Goal: Task Accomplishment & Management: Manage account settings

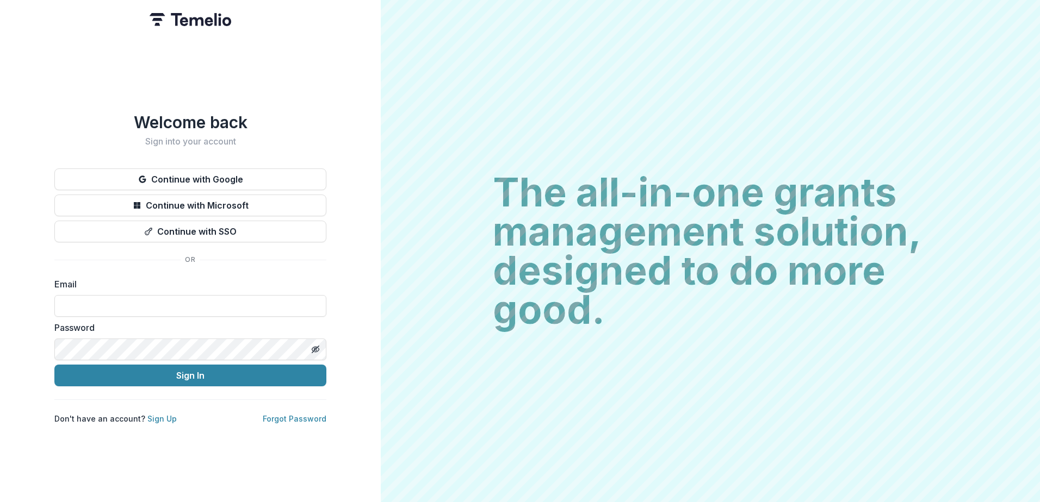
type input "**********"
click at [177, 91] on div "**********" at bounding box center [190, 251] width 381 height 502
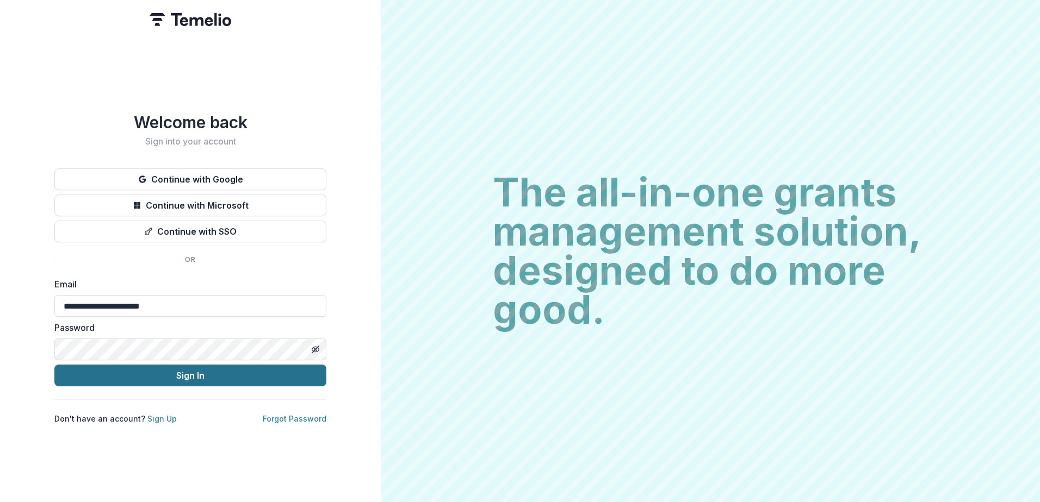
click at [162, 375] on button "Sign In" at bounding box center [190, 376] width 272 height 22
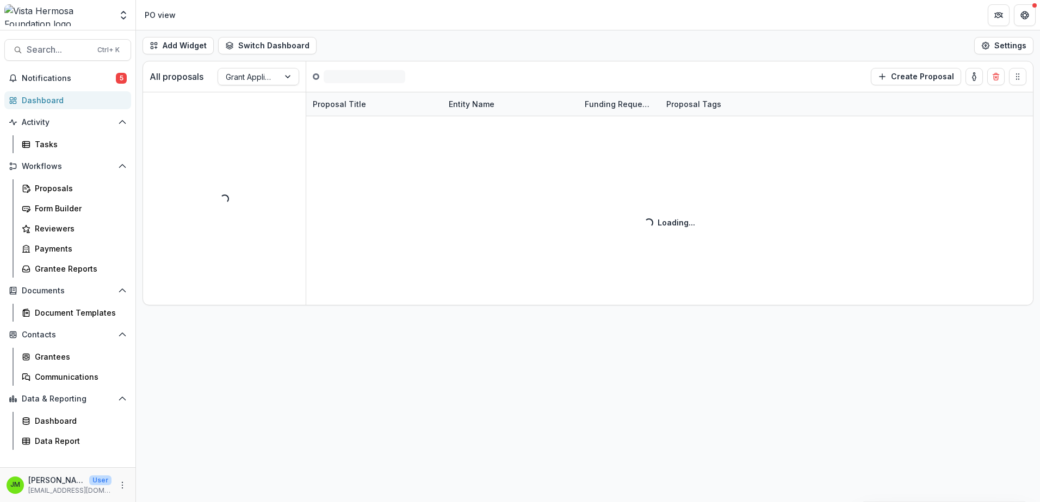
click at [83, 9] on div at bounding box center [57, 15] width 107 height 22
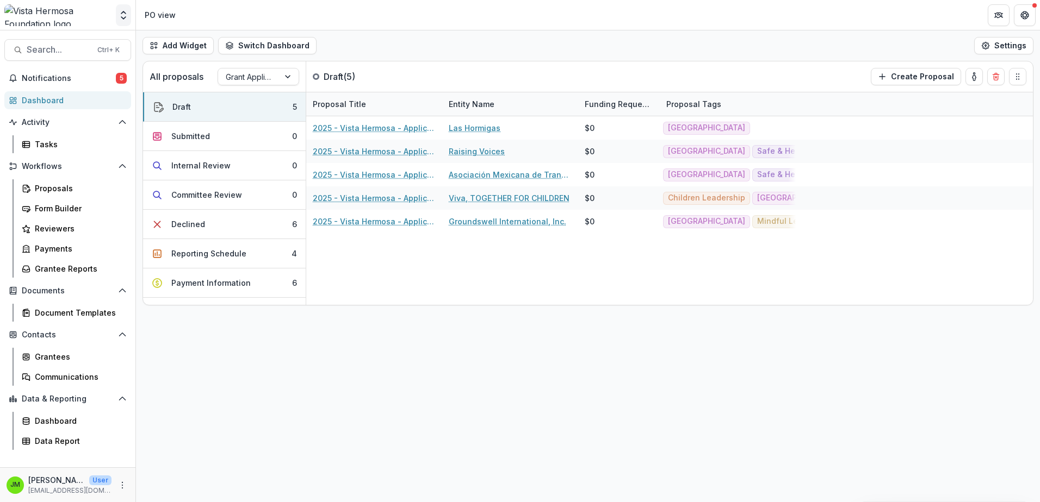
click at [123, 14] on icon "Open entity switcher" at bounding box center [123, 15] width 11 height 11
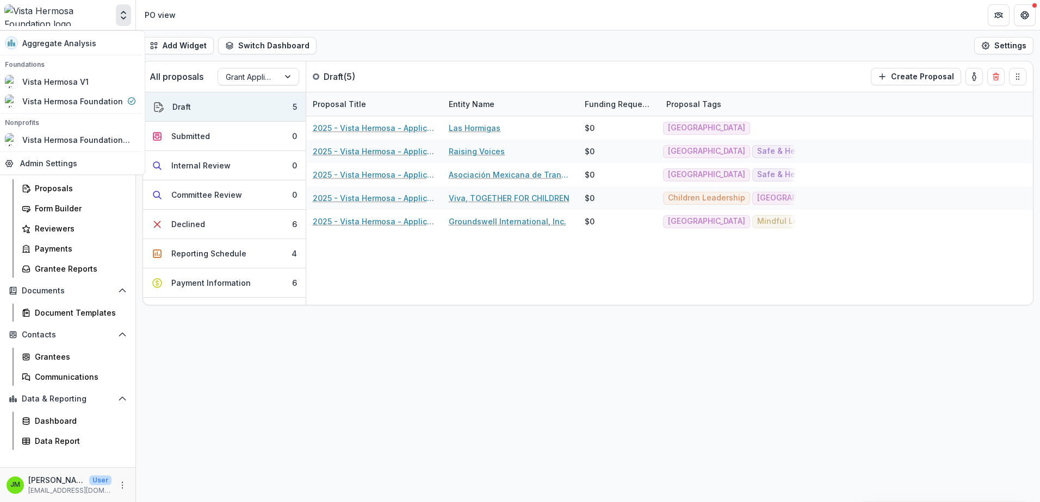
click at [219, 11] on header "PO view" at bounding box center [588, 15] width 904 height 30
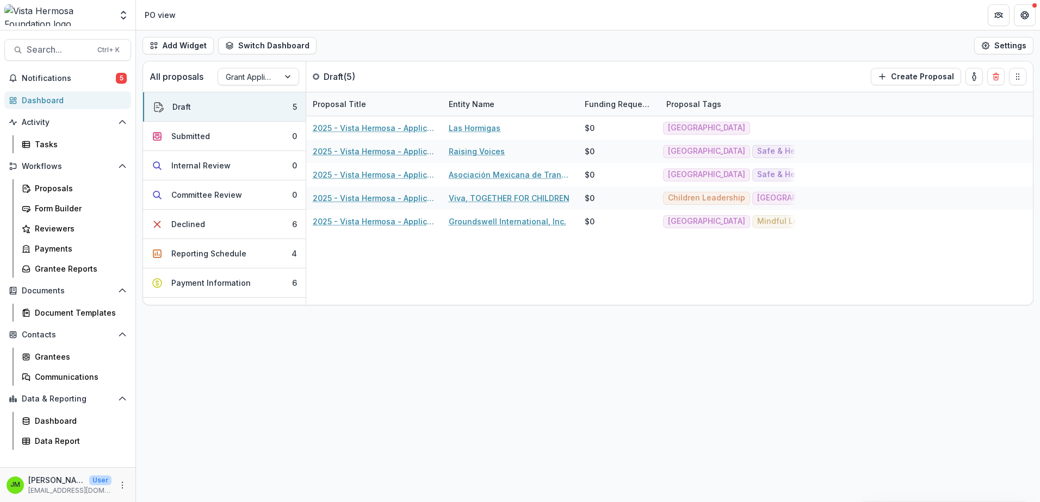
click at [153, 12] on div "PO view" at bounding box center [160, 14] width 31 height 11
click at [140, 15] on div "PO view" at bounding box center [160, 15] width 40 height 16
click at [116, 13] on button "Open entity switcher" at bounding box center [123, 15] width 15 height 22
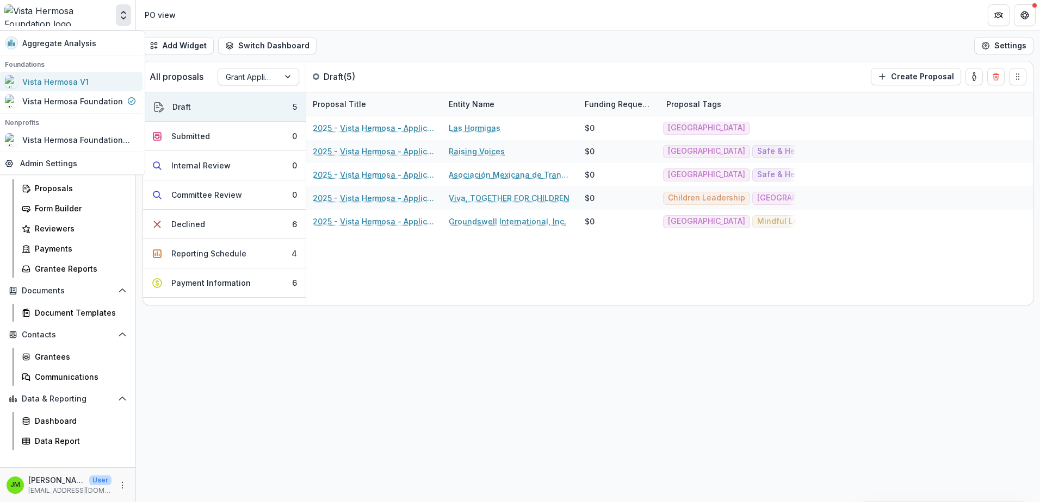
click at [59, 78] on div "Vista Hermosa V1" at bounding box center [55, 81] width 66 height 11
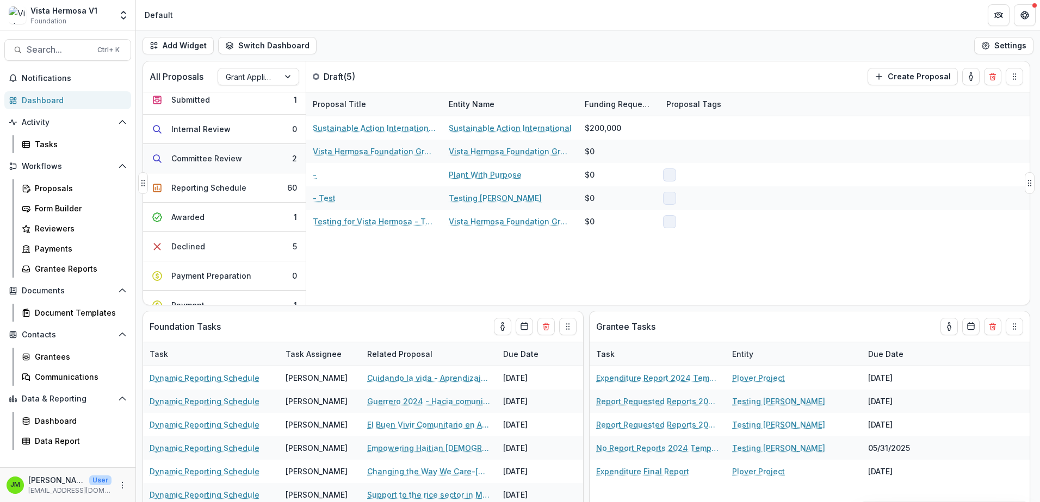
scroll to position [54, 0]
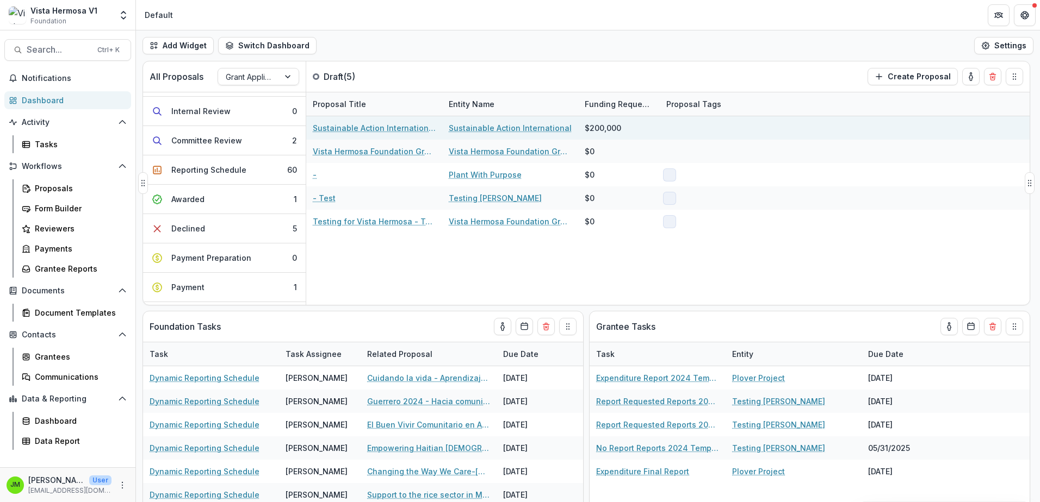
click at [380, 128] on link "Sustainable Action International - 2025 - Vista Hermosa - Application" at bounding box center [374, 127] width 123 height 11
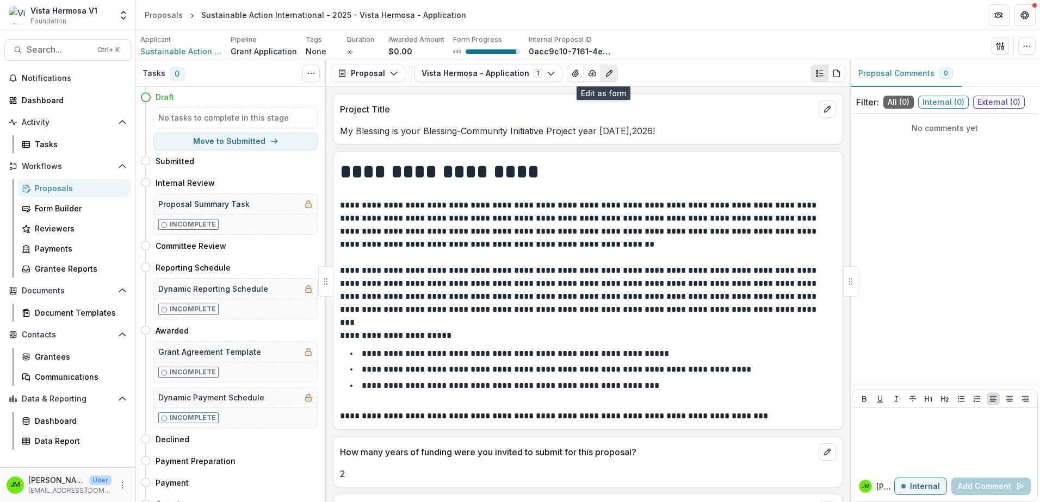
click at [605, 72] on icon "Edit as form" at bounding box center [609, 73] width 9 height 9
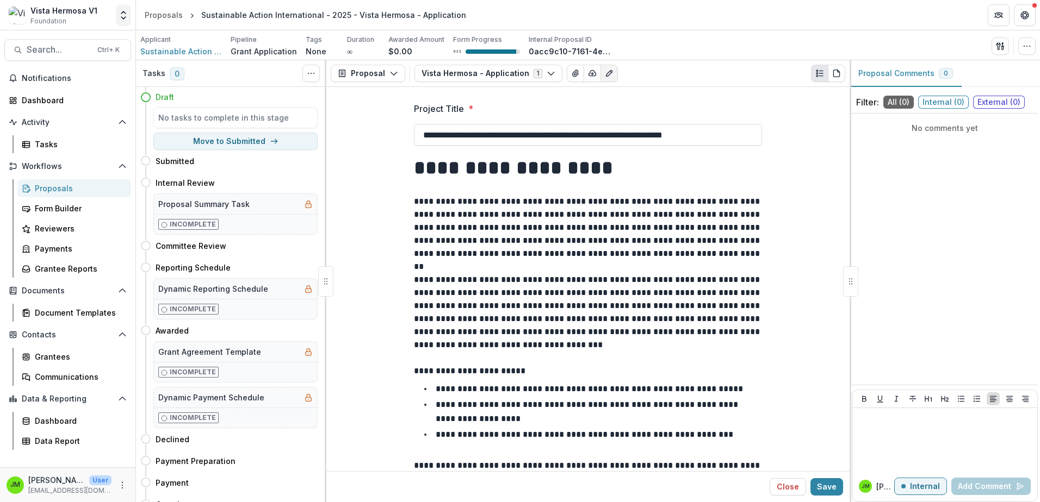
click at [117, 23] on button "Open entity switcher" at bounding box center [123, 15] width 15 height 22
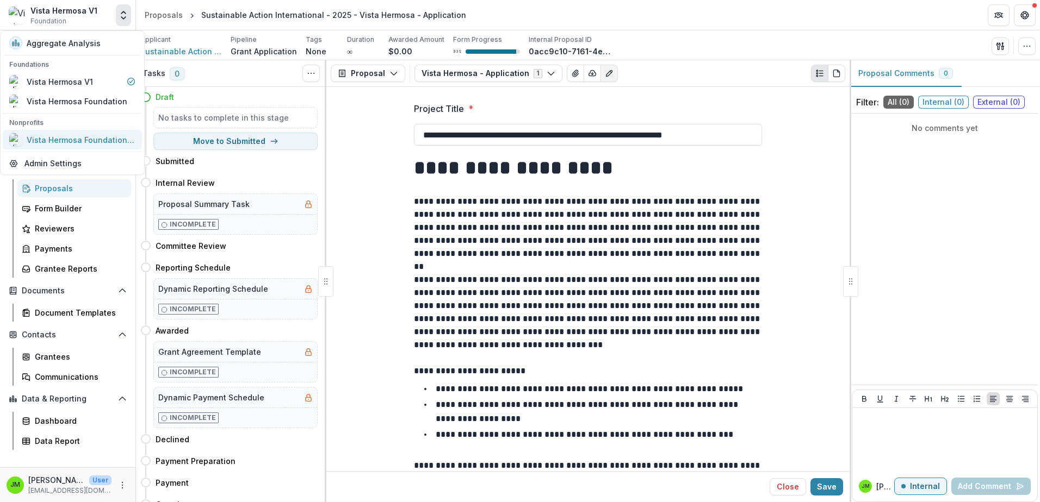
click at [76, 137] on div "Vista Hermosa Foundation Grants" at bounding box center [81, 139] width 109 height 11
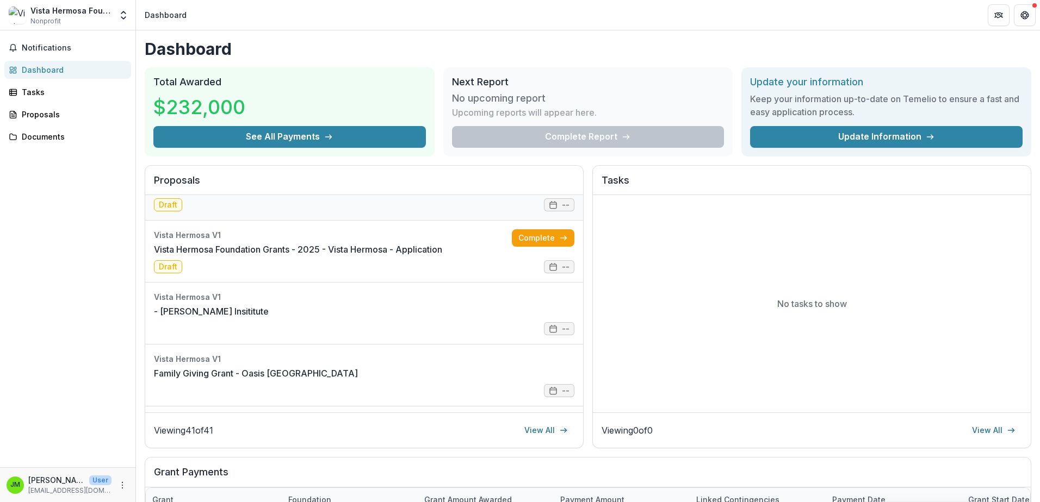
scroll to position [54, 0]
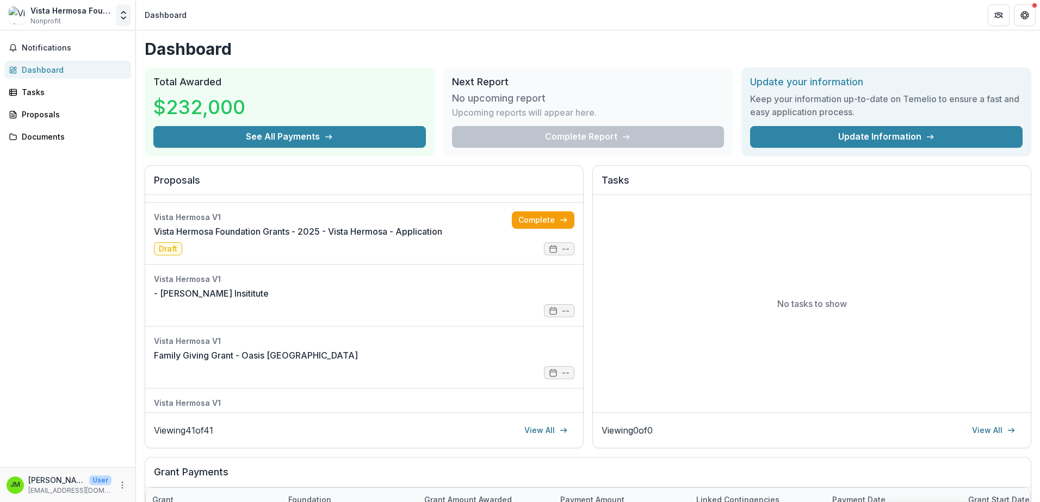
click at [119, 11] on icon "Open entity switcher" at bounding box center [123, 15] width 11 height 11
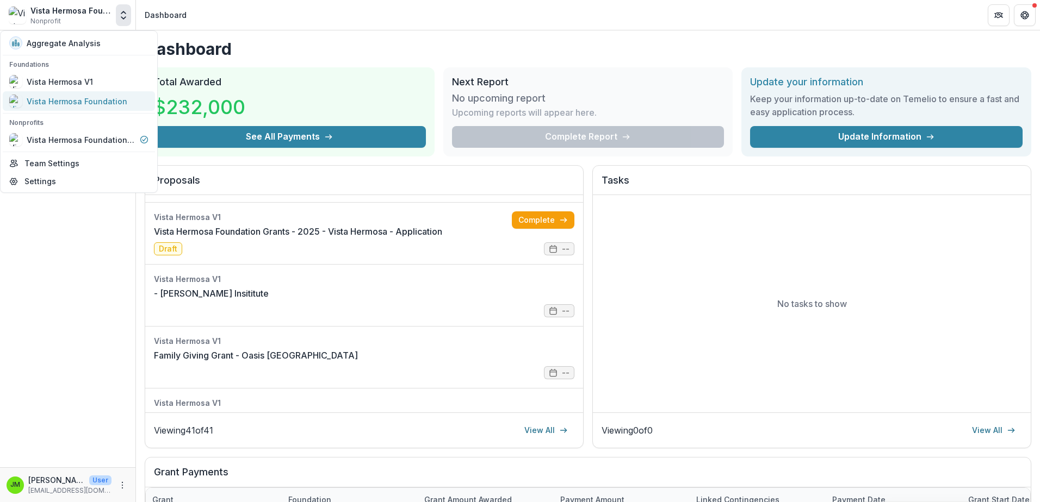
click at [60, 96] on div "Vista Hermosa Foundation" at bounding box center [77, 101] width 101 height 11
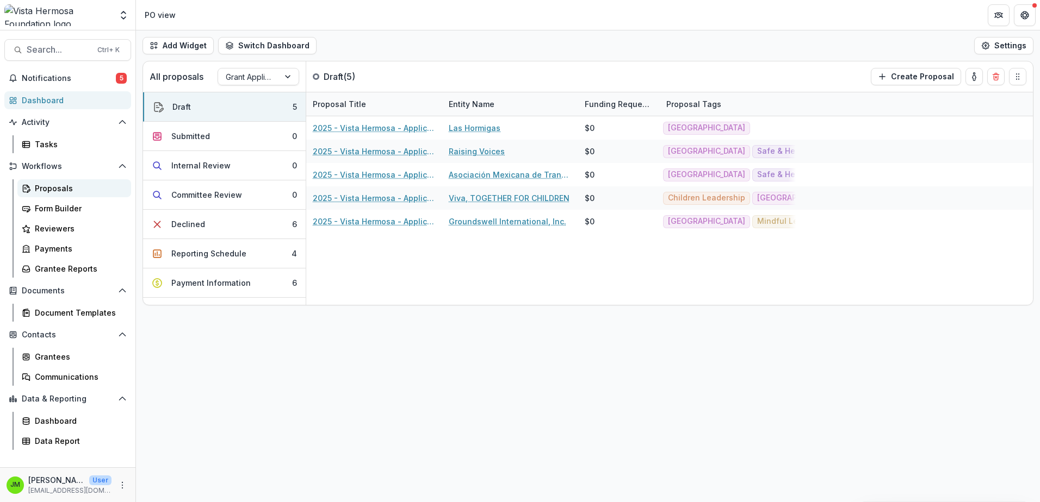
click at [64, 184] on div "Proposals" at bounding box center [79, 188] width 88 height 11
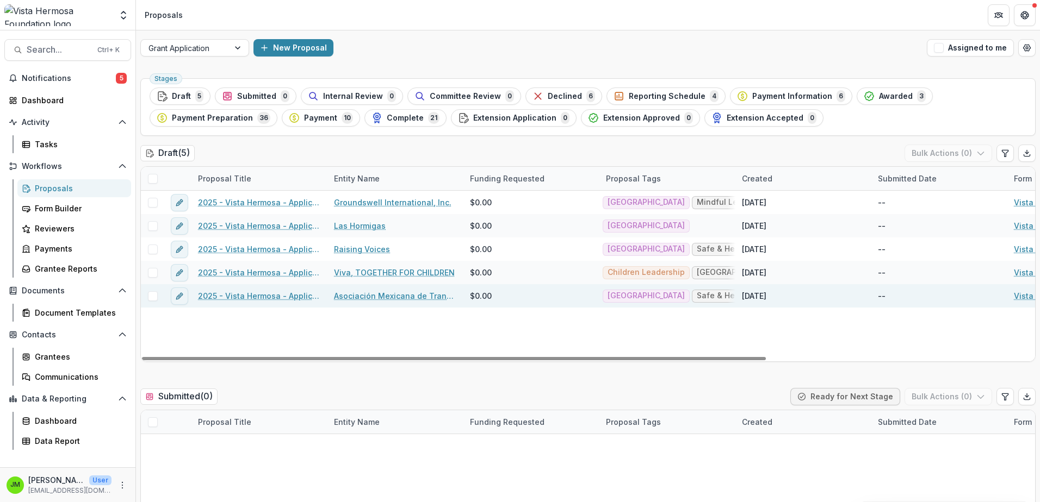
click at [265, 299] on link "2025 - Vista Hermosa - Application" at bounding box center [259, 295] width 123 height 11
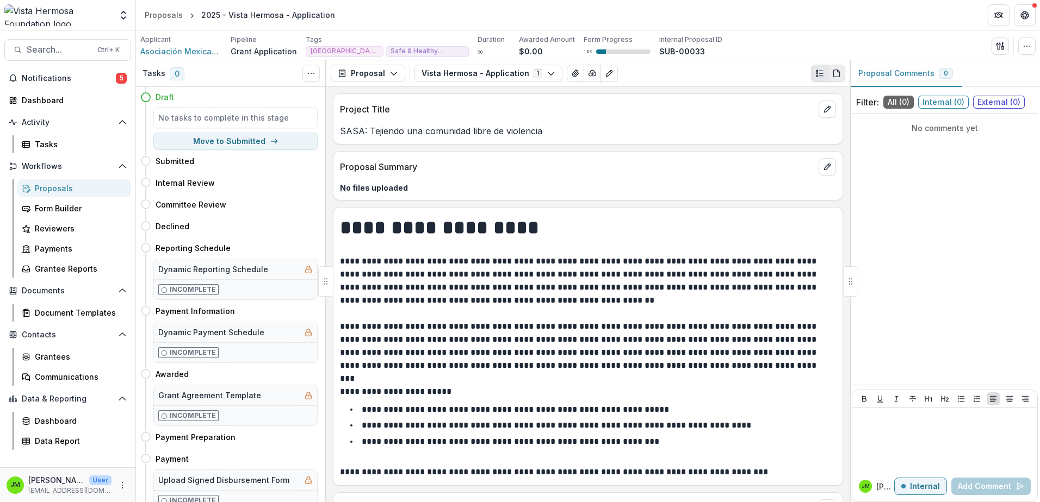
click at [836, 72] on icon "PDF view" at bounding box center [836, 73] width 9 height 9
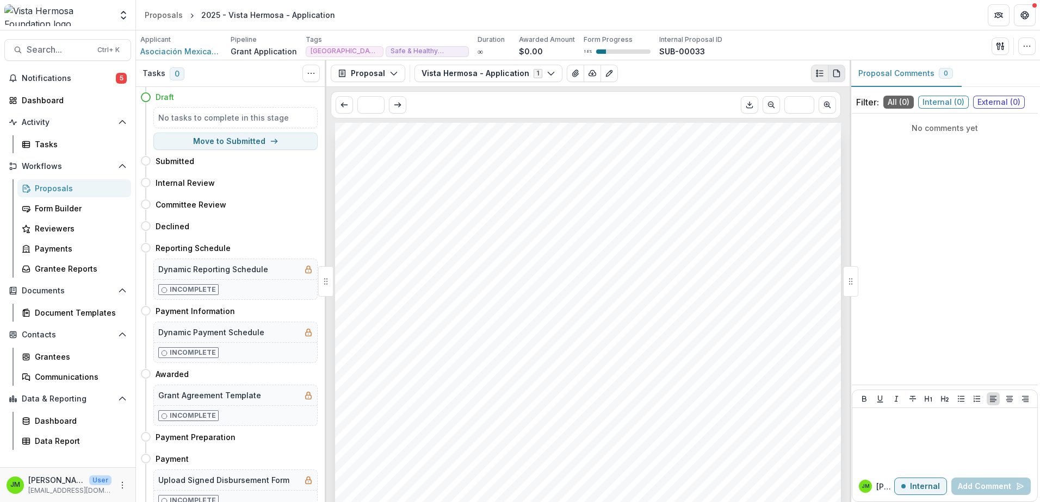
click at [824, 73] on button "Plaintext view" at bounding box center [819, 73] width 17 height 17
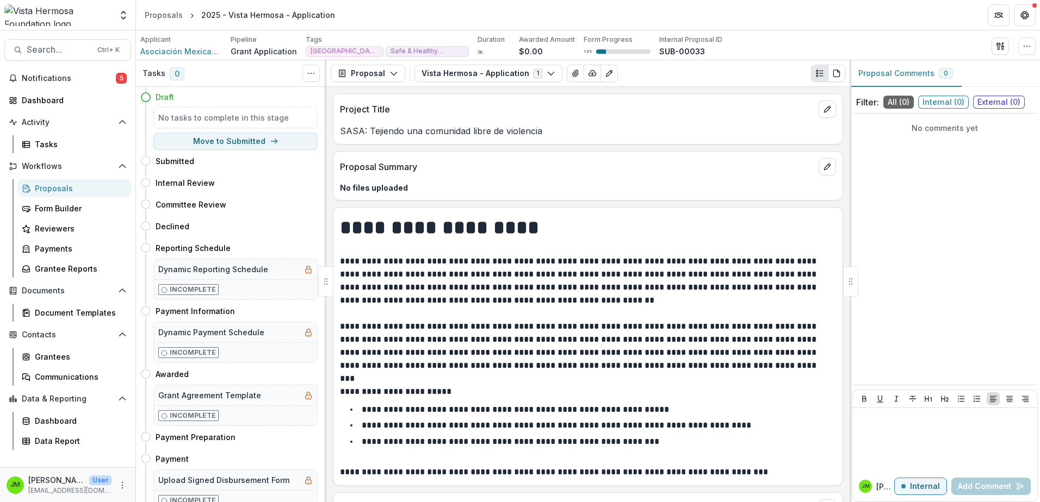
click at [86, 15] on div at bounding box center [57, 15] width 107 height 22
click at [122, 15] on icon "Open entity switcher" at bounding box center [123, 15] width 11 height 11
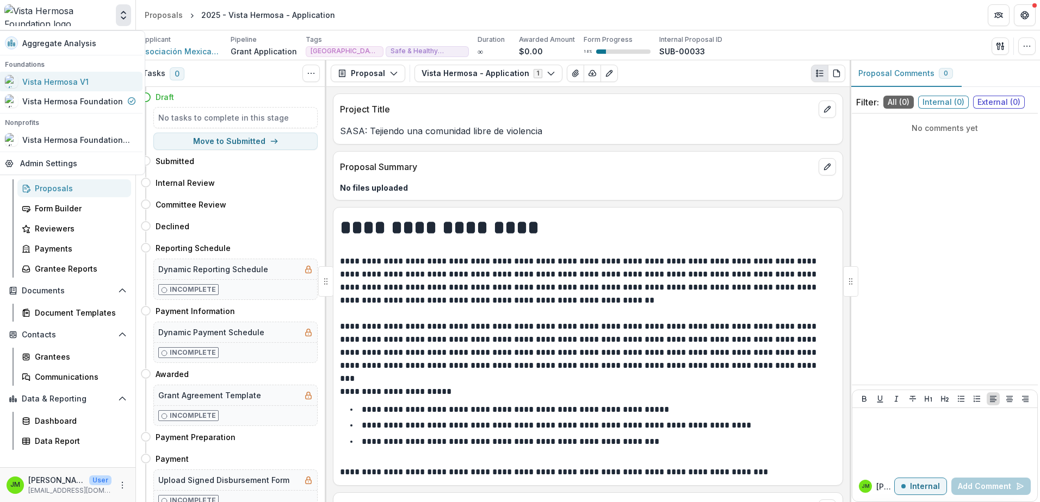
click at [59, 82] on div "Vista Hermosa V1" at bounding box center [55, 81] width 66 height 11
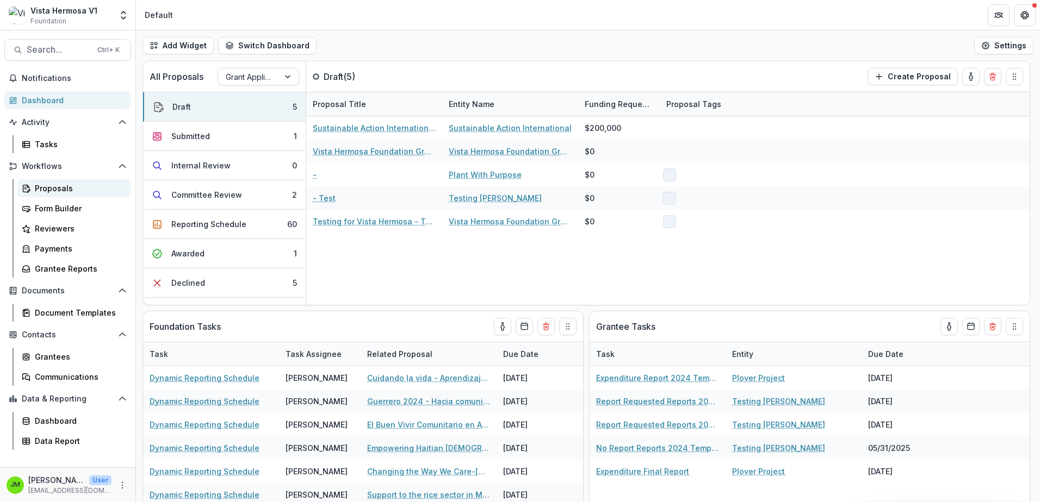
click at [56, 181] on link "Proposals" at bounding box center [74, 188] width 114 height 18
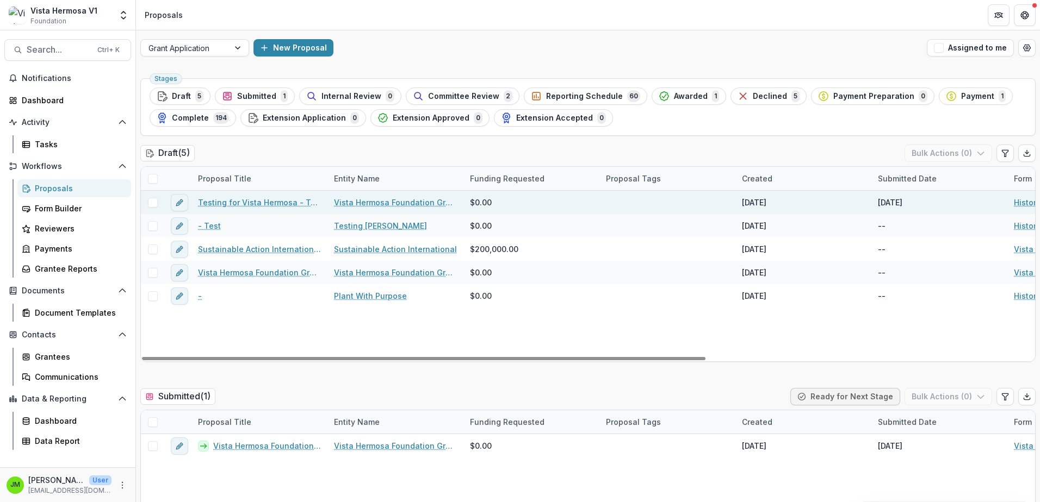
click at [255, 200] on link "Testing for Vista Hermosa - Test" at bounding box center [259, 202] width 123 height 11
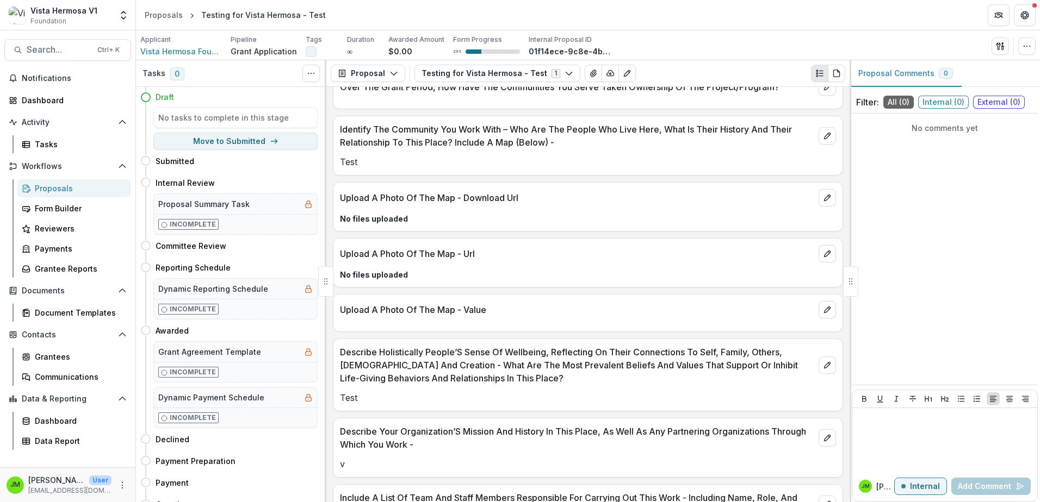
scroll to position [924, 0]
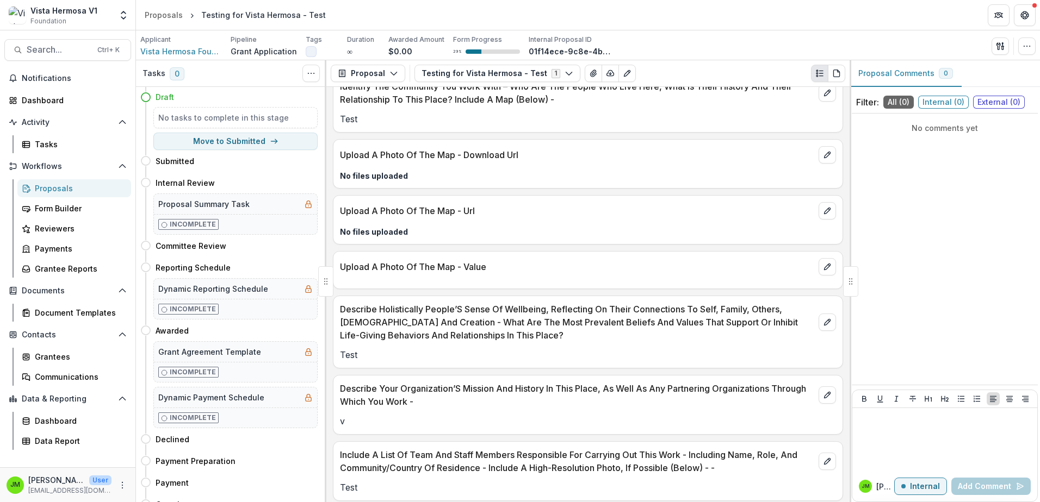
click at [56, 17] on span "Foundation" at bounding box center [48, 21] width 36 height 10
click at [121, 17] on icon "Open entity switcher" at bounding box center [123, 15] width 11 height 11
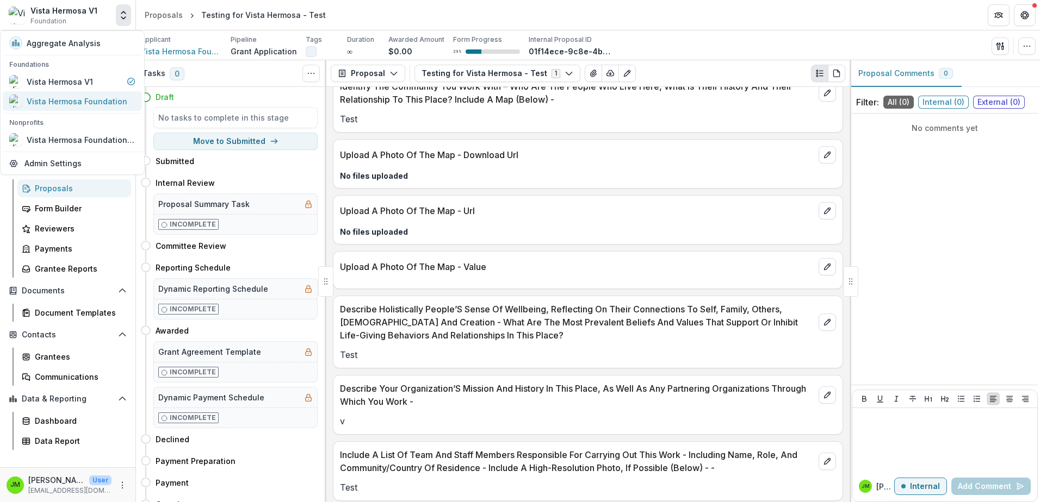
click at [66, 98] on div "Vista Hermosa Foundation" at bounding box center [77, 101] width 101 height 11
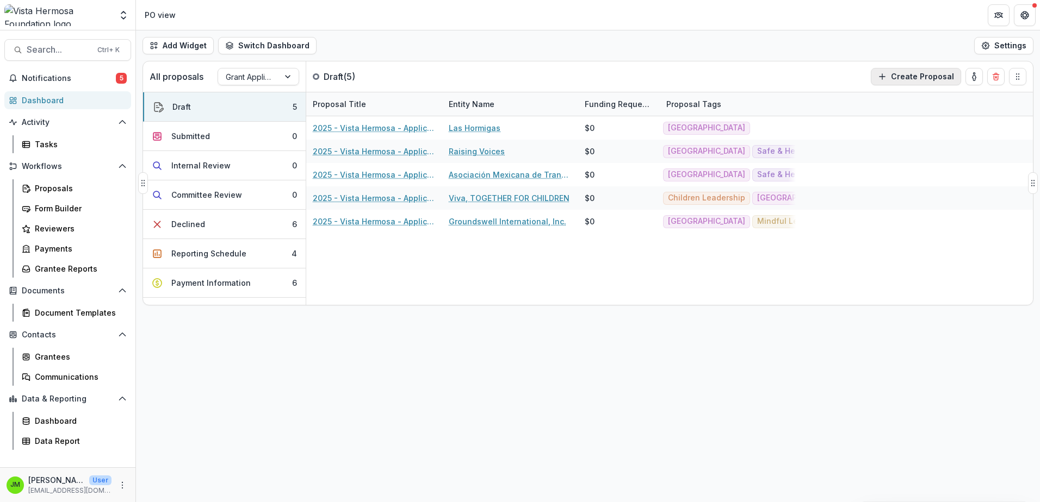
click at [906, 74] on button "Create Proposal" at bounding box center [916, 76] width 90 height 17
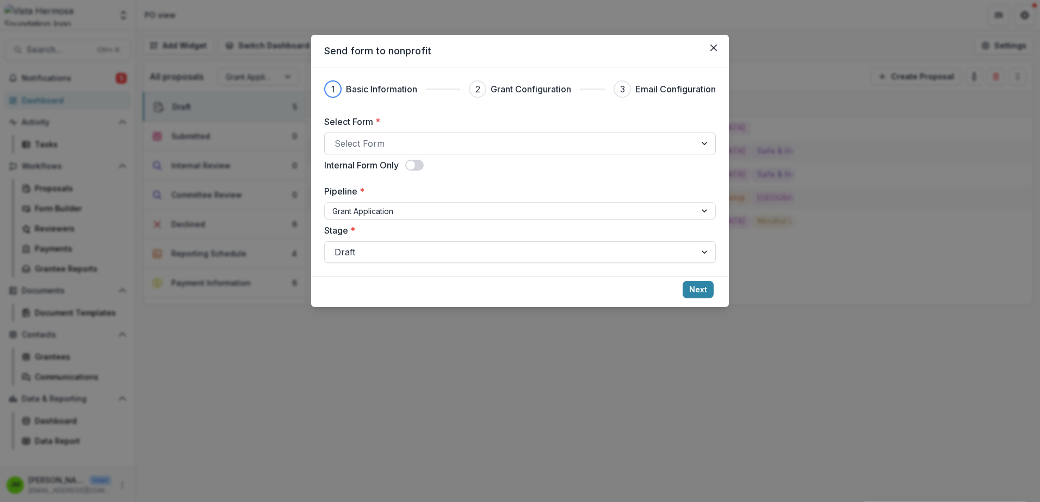
click at [664, 141] on div at bounding box center [509, 143] width 351 height 15
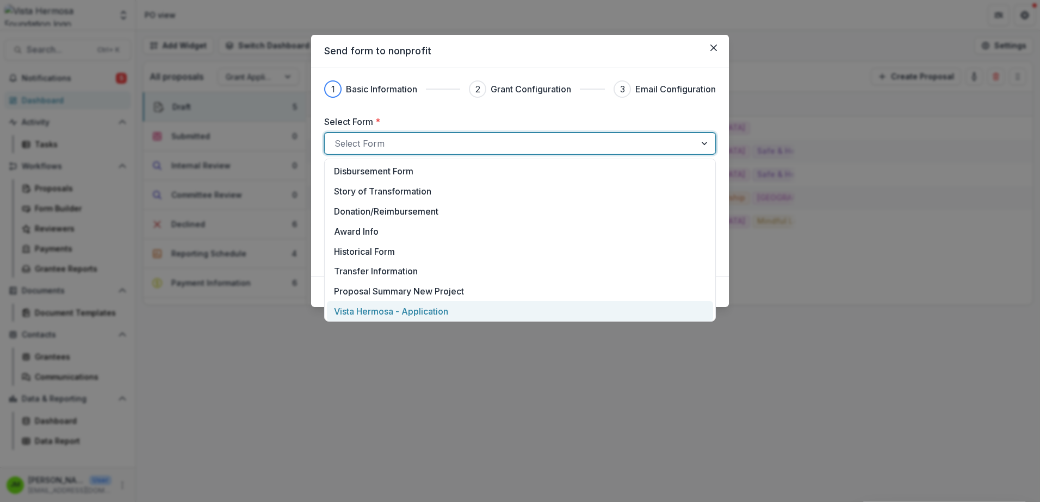
click at [407, 316] on p "Vista Hermosa - Application" at bounding box center [391, 311] width 114 height 13
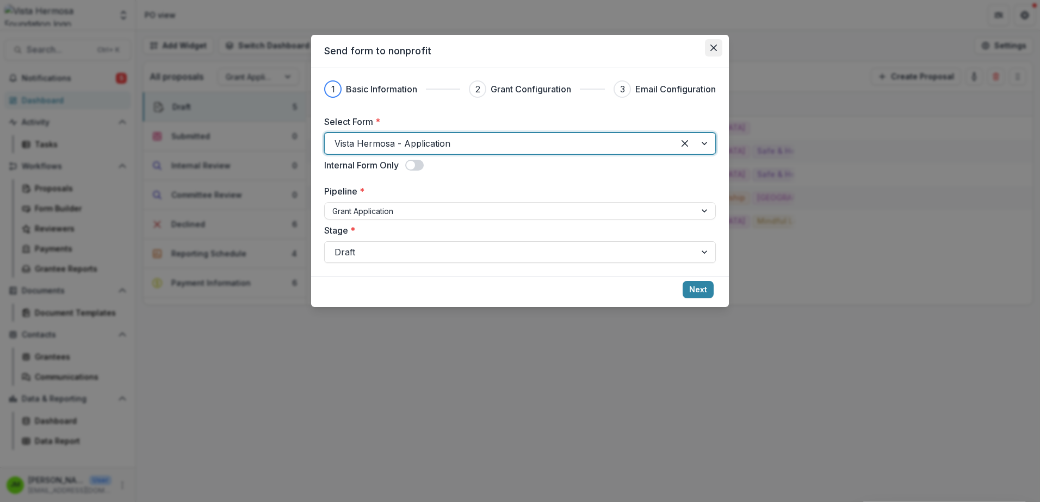
click at [712, 45] on icon "Close" at bounding box center [713, 48] width 7 height 7
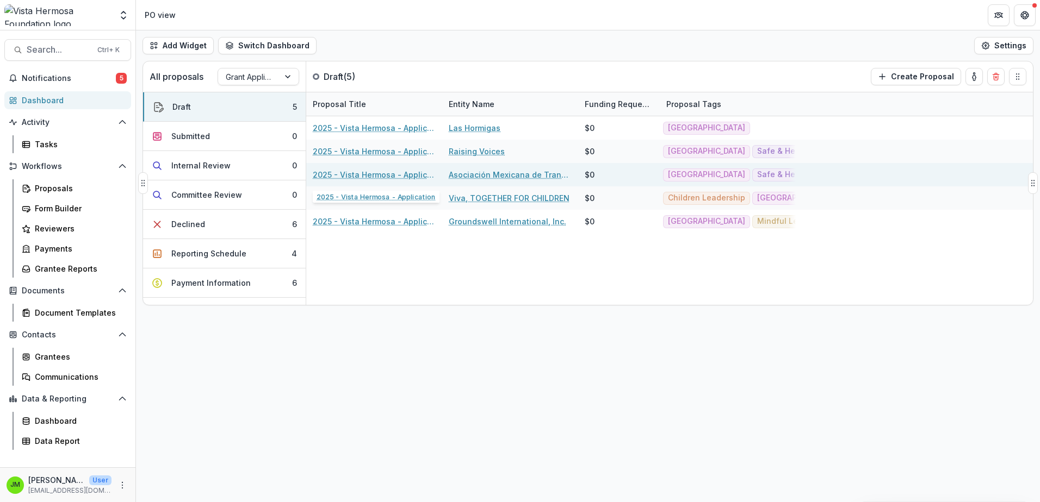
click at [388, 174] on link "2025 - Vista Hermosa - Application" at bounding box center [374, 174] width 123 height 11
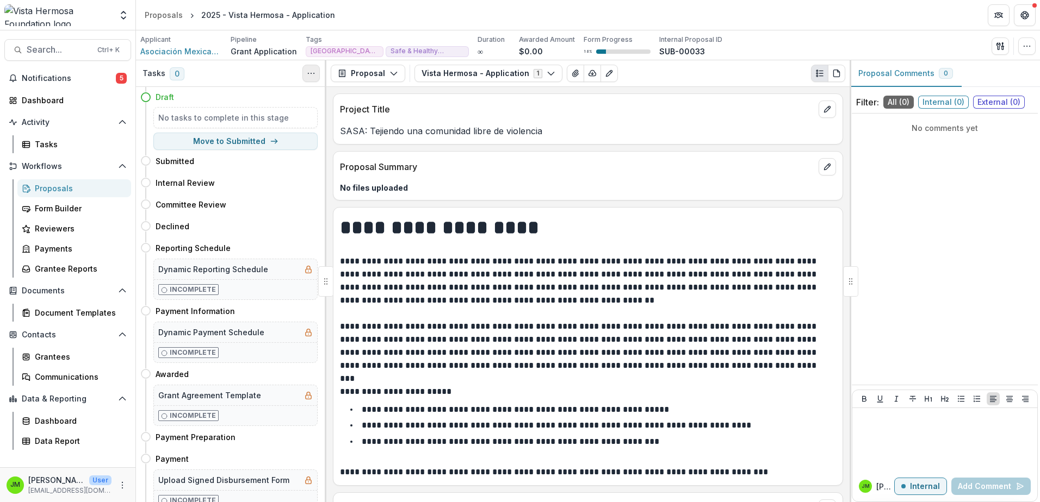
click at [312, 76] on icon "Toggle View Cancelled Tasks" at bounding box center [311, 73] width 9 height 9
click at [723, 75] on div "Vista Hermosa - Application 1 Forms (1) Vista Hermosa - Application Configure f…" at bounding box center [629, 73] width 431 height 17
click at [825, 111] on icon "edit" at bounding box center [827, 109] width 9 height 9
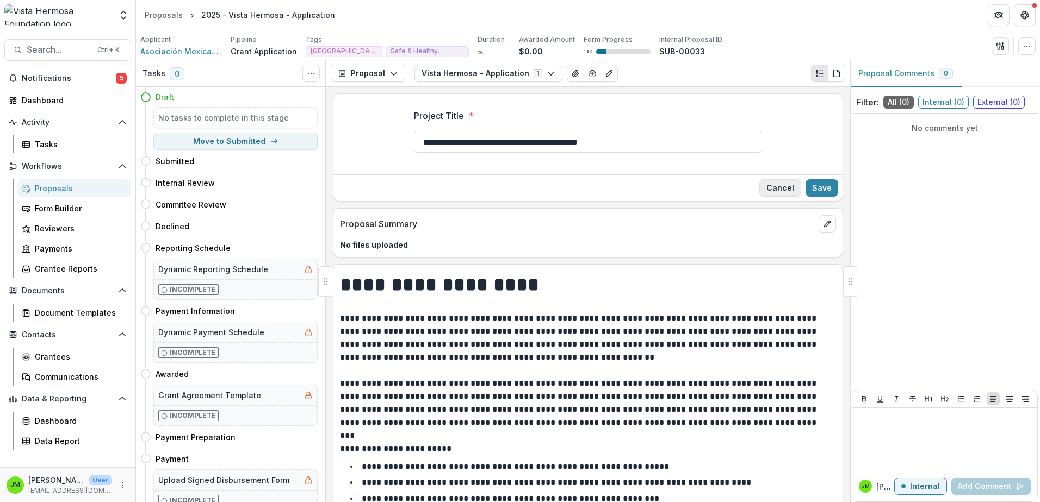
click at [775, 187] on button "Cancel" at bounding box center [780, 187] width 42 height 17
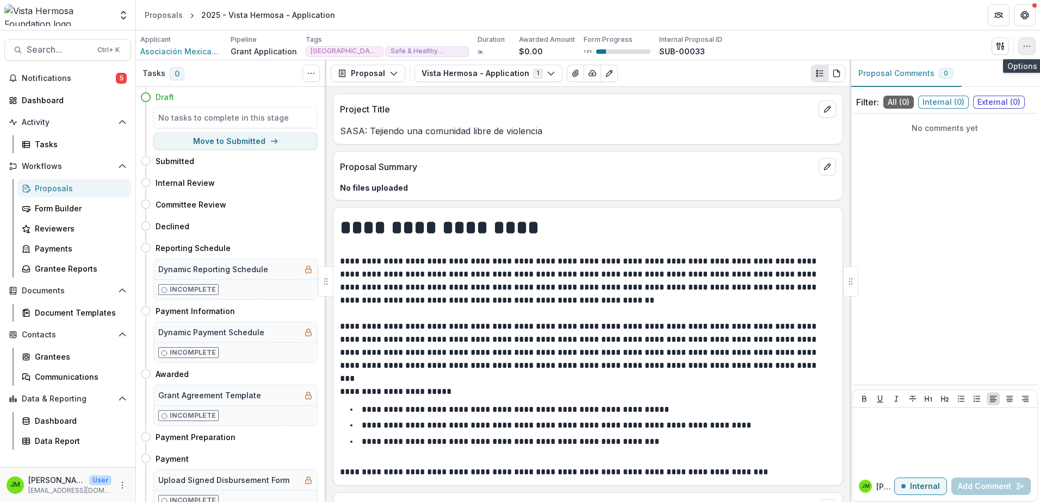
click at [1026, 47] on icon "button" at bounding box center [1026, 46] width 9 height 9
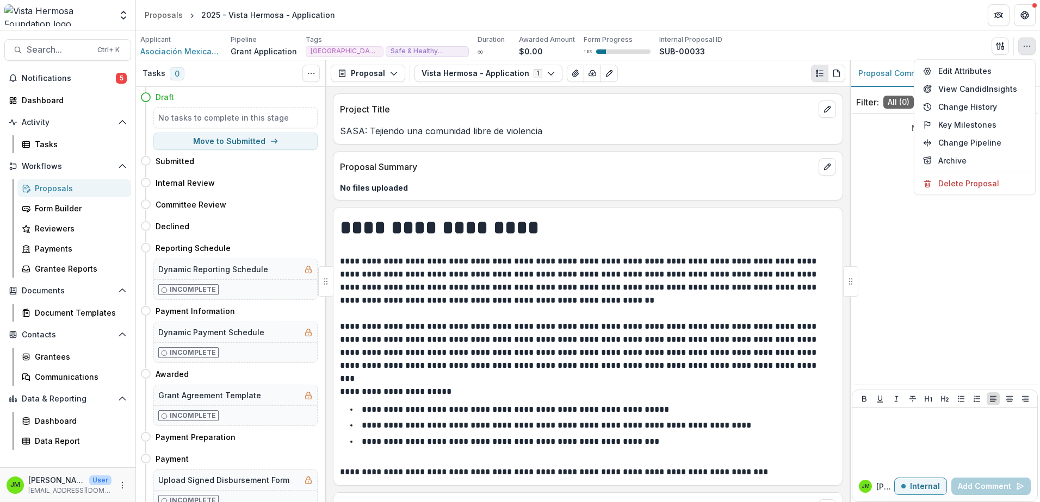
drag, startPoint x: 945, startPoint y: 38, endPoint x: 953, endPoint y: 38, distance: 7.6
click at [945, 38] on div "Applicant Asociación Mexicana de Transformación Rural y Urbana A.C (Amextra, In…" at bounding box center [587, 46] width 895 height 22
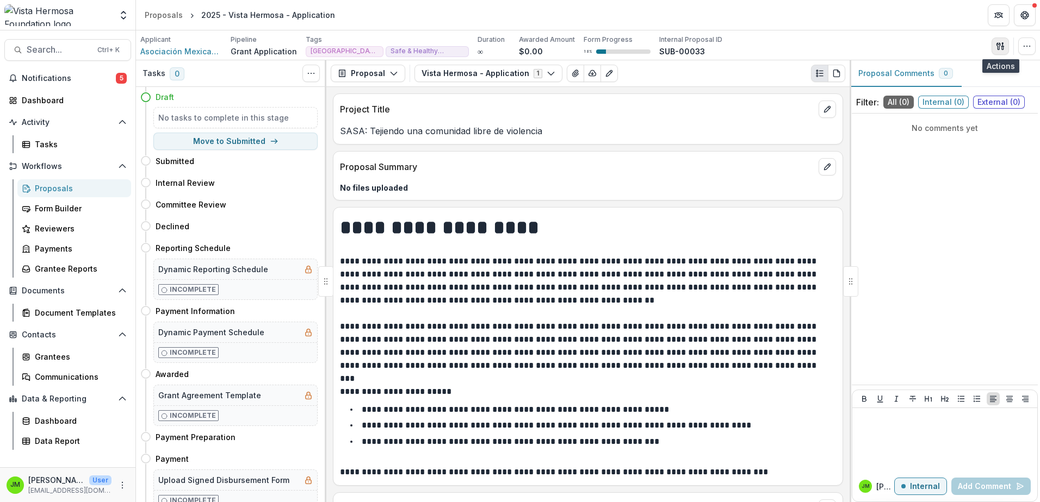
click at [1004, 49] on icon "button" at bounding box center [1000, 46] width 9 height 9
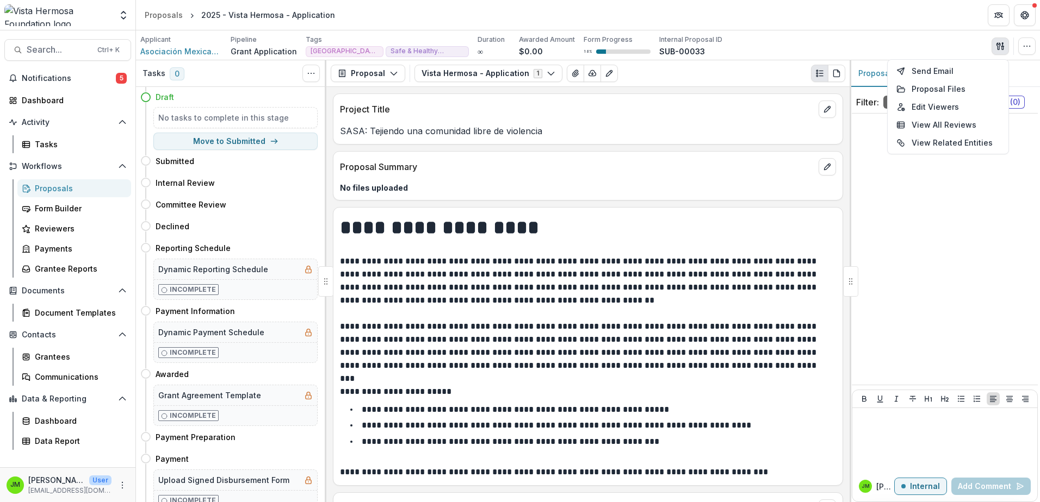
click at [759, 64] on div "Proposal Proposal Payments Reports Grant Agreements Board Summaries Bank Detail…" at bounding box center [587, 73] width 523 height 27
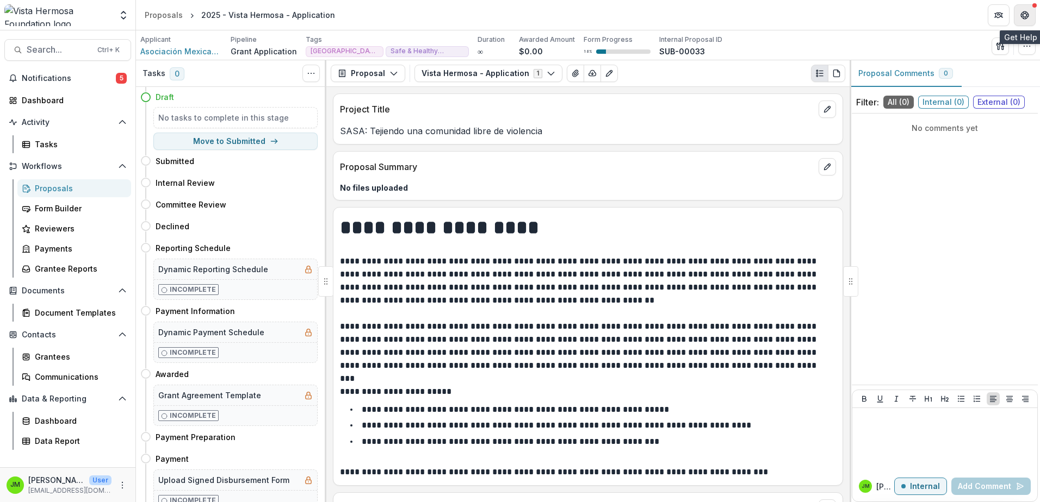
click at [1024, 10] on button "Get Help" at bounding box center [1025, 15] width 22 height 22
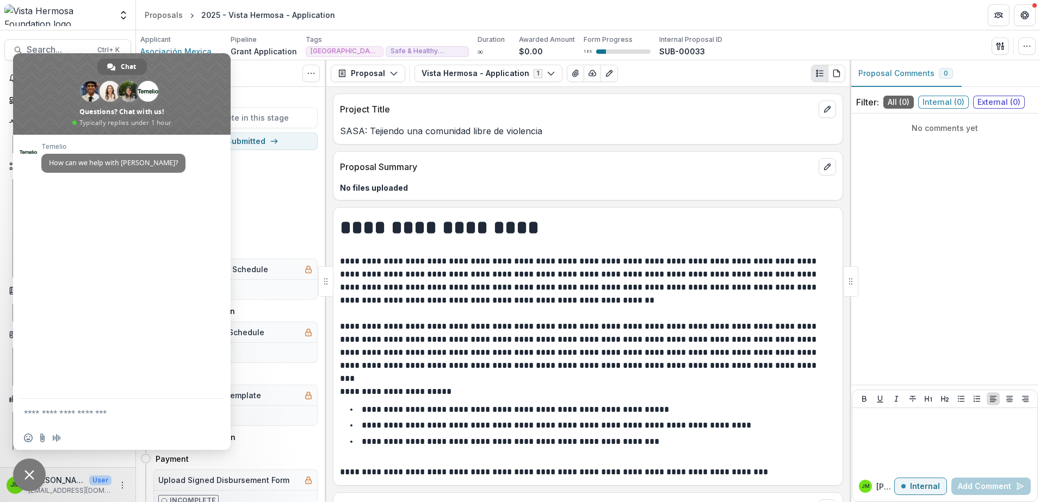
click at [29, 480] on span "Close chat" at bounding box center [29, 475] width 33 height 33
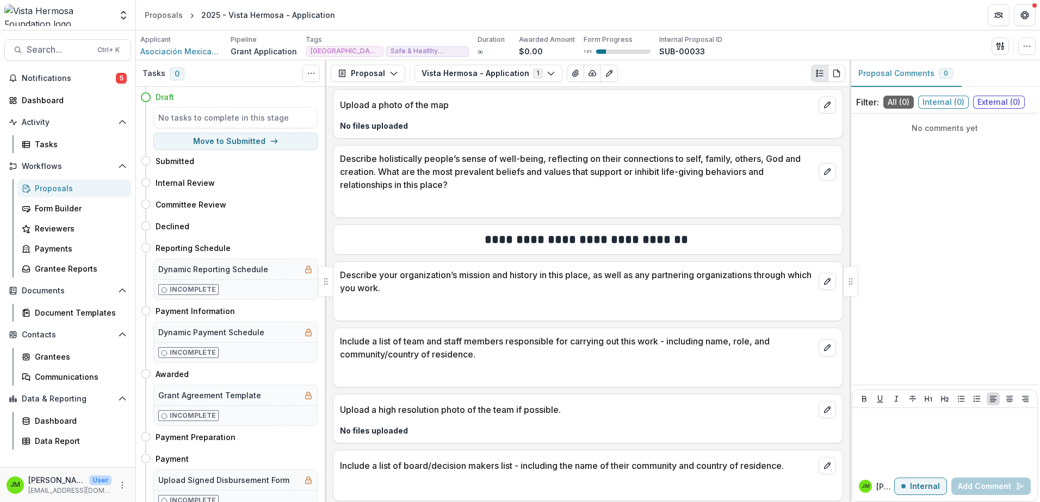
scroll to position [2012, 0]
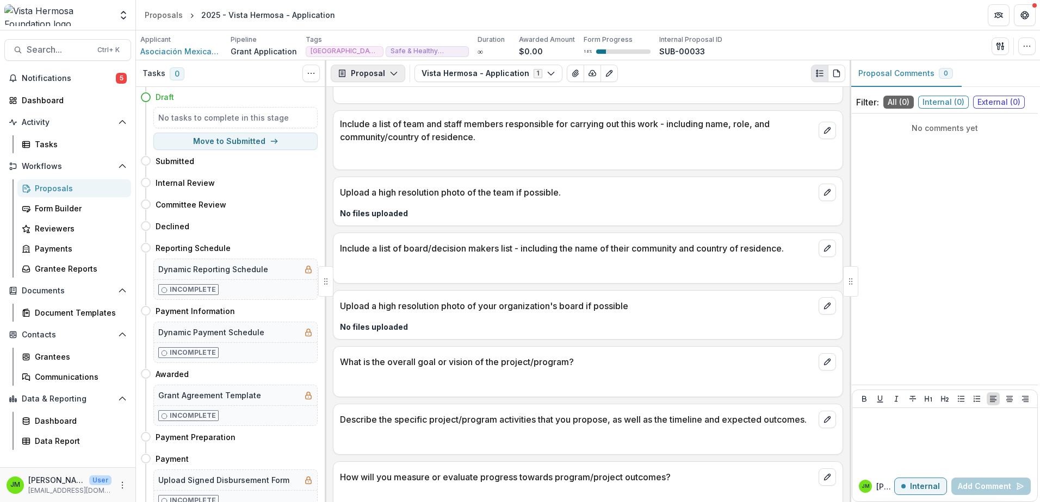
click at [382, 72] on button "Proposal" at bounding box center [368, 73] width 74 height 17
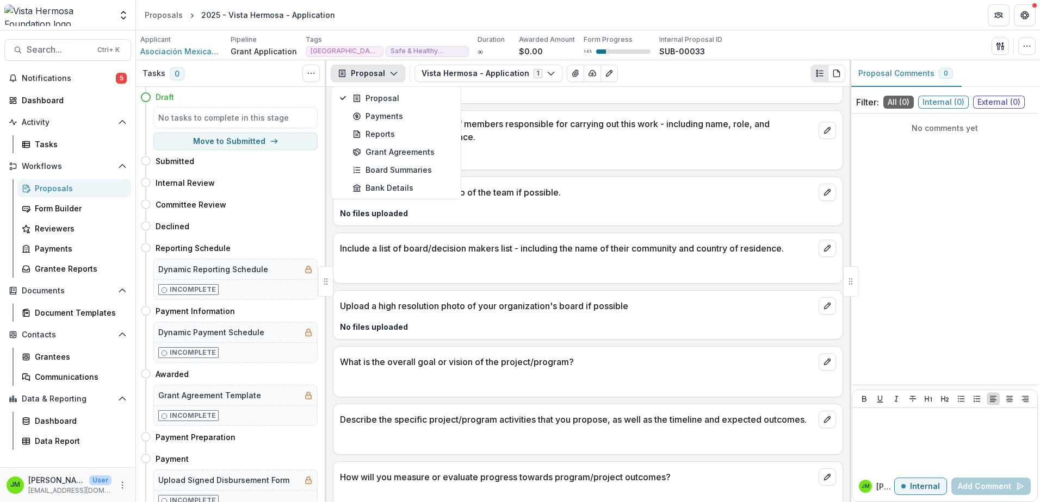
click at [384, 72] on button "Proposal" at bounding box center [368, 73] width 74 height 17
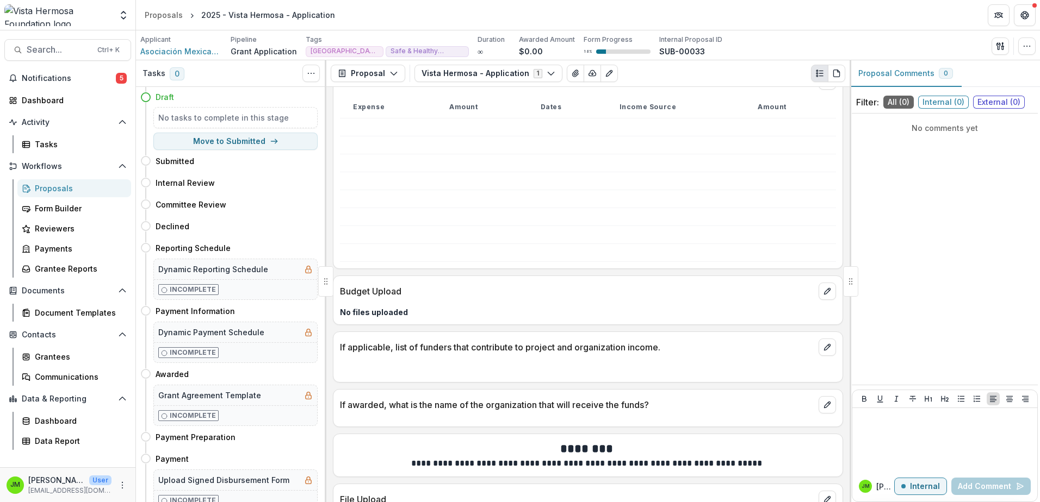
scroll to position [3518, 0]
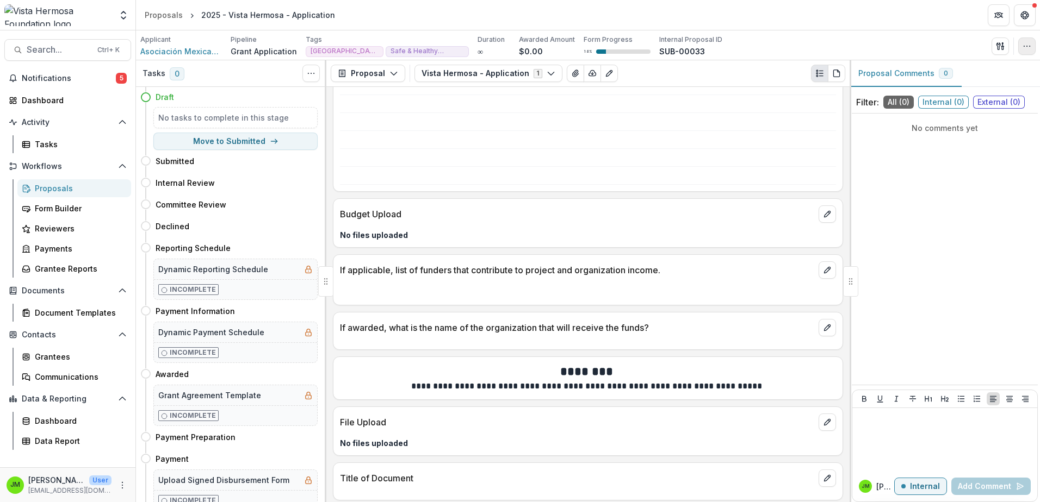
click at [1025, 44] on icon "button" at bounding box center [1026, 46] width 9 height 9
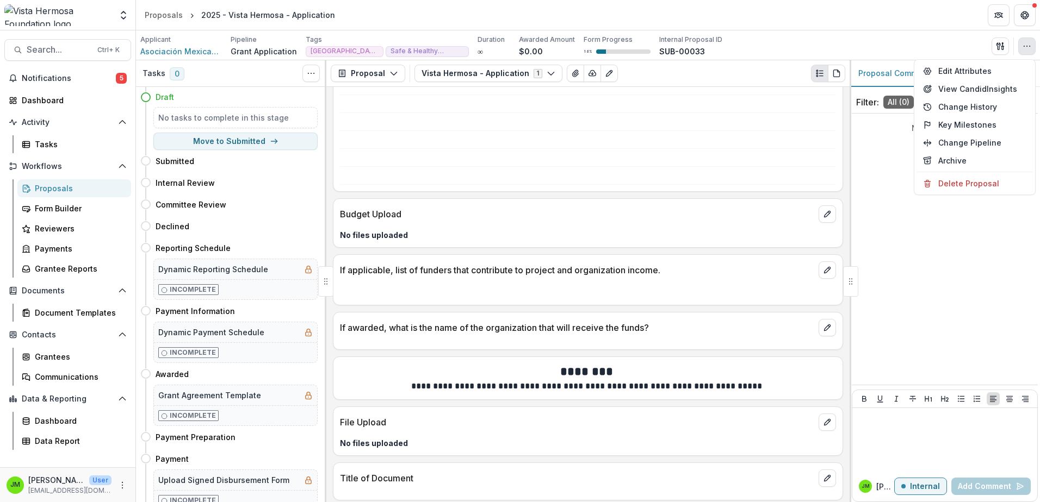
click at [920, 33] on div "Applicant Asociación Mexicana de Transformación Rural y Urbana A.C (Amextra, In…" at bounding box center [588, 45] width 904 height 30
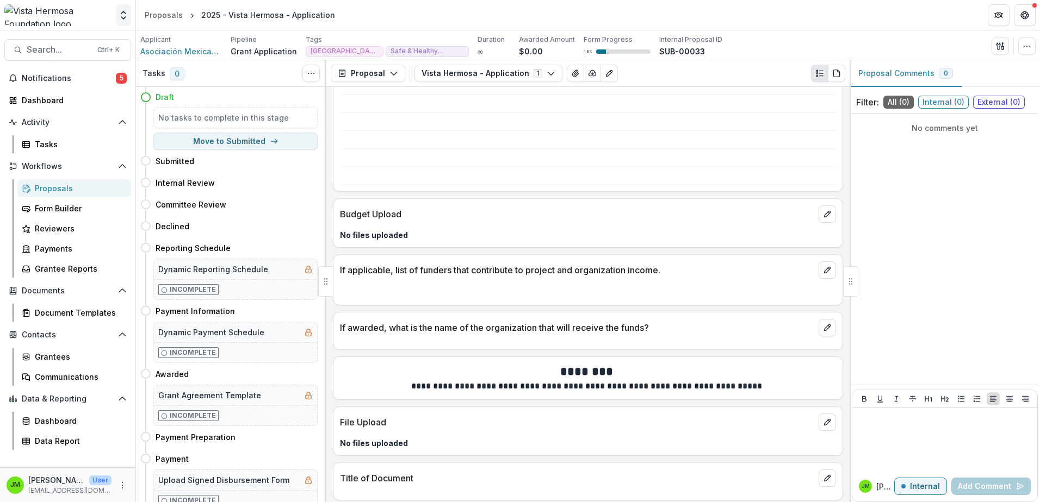
click at [123, 13] on polyline "Open entity switcher" at bounding box center [123, 12] width 4 height 2
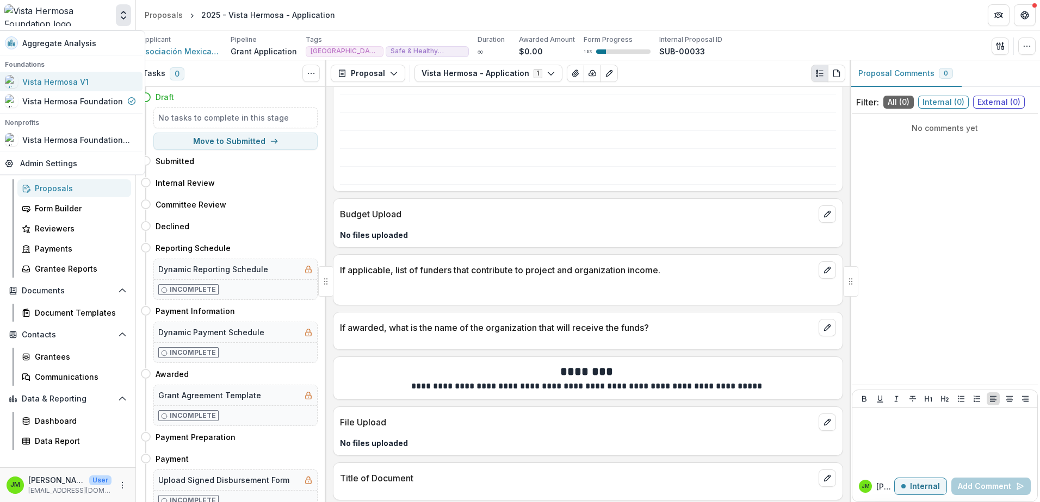
click at [66, 83] on div "Vista Hermosa V1" at bounding box center [55, 81] width 66 height 11
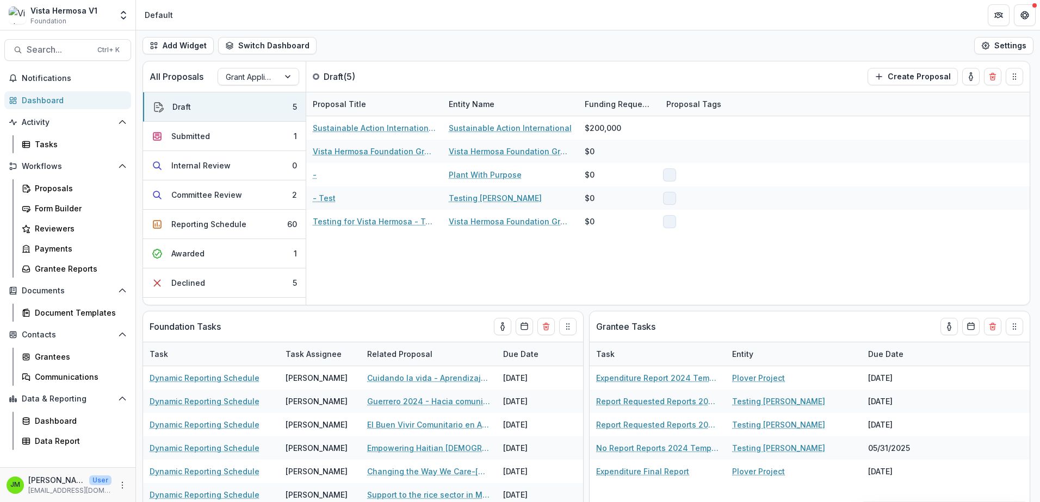
click at [150, 19] on div "Default" at bounding box center [159, 14] width 28 height 11
click at [1006, 45] on button "Settings" at bounding box center [1003, 45] width 59 height 17
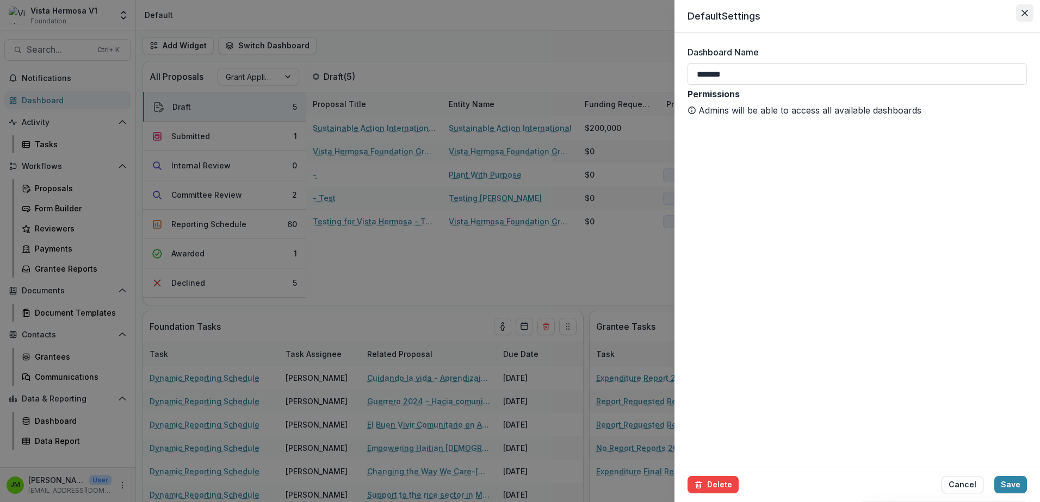
click at [1019, 8] on button "Close" at bounding box center [1024, 12] width 17 height 17
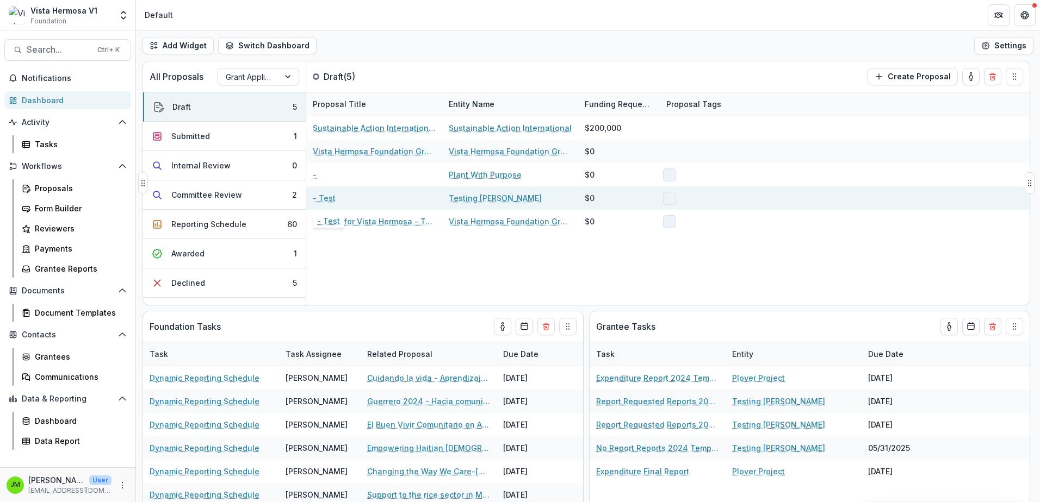
click at [332, 194] on link "- Test" at bounding box center [324, 197] width 23 height 11
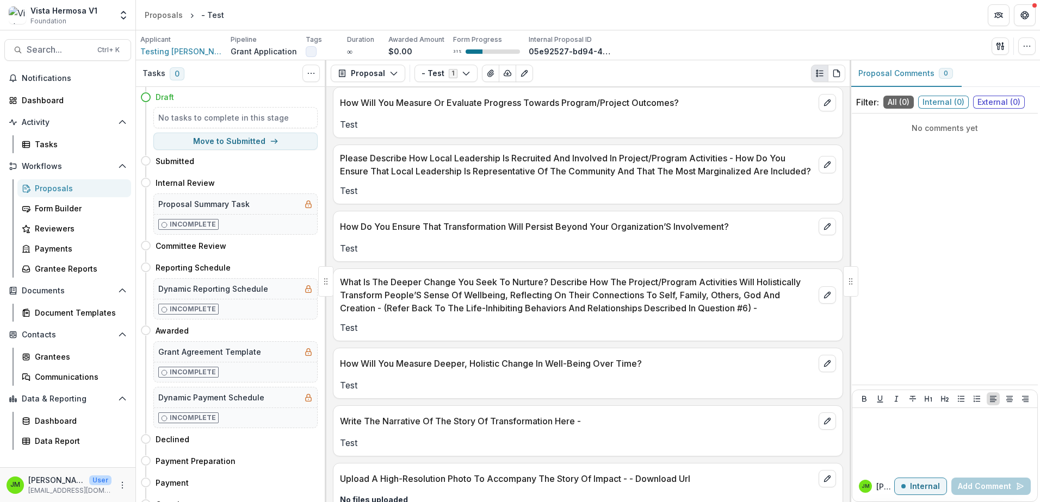
scroll to position [2121, 0]
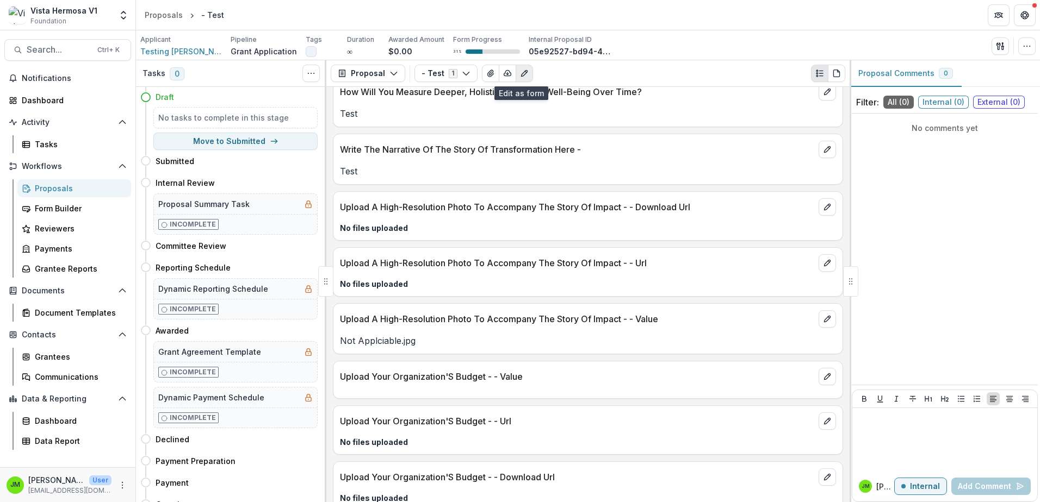
click at [525, 76] on button "Edit as form" at bounding box center [524, 73] width 17 height 17
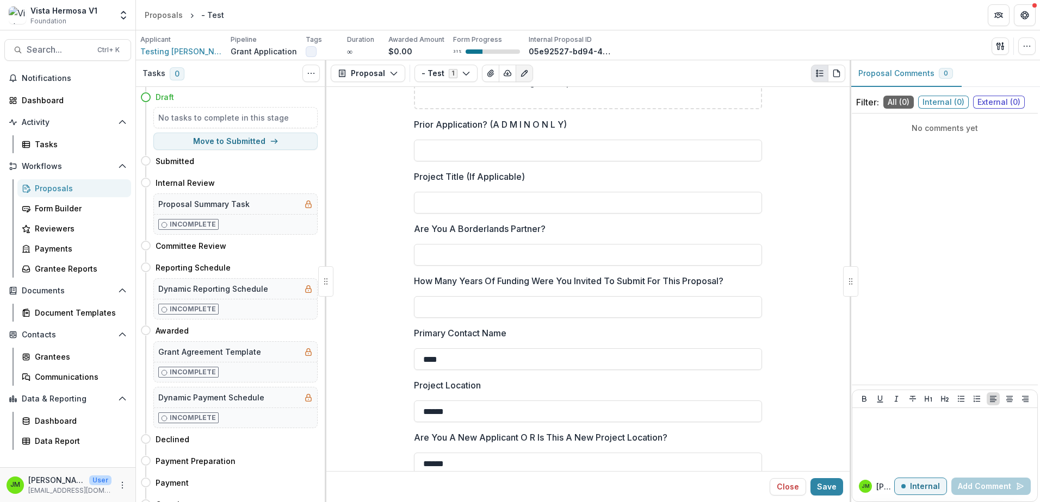
scroll to position [0, 0]
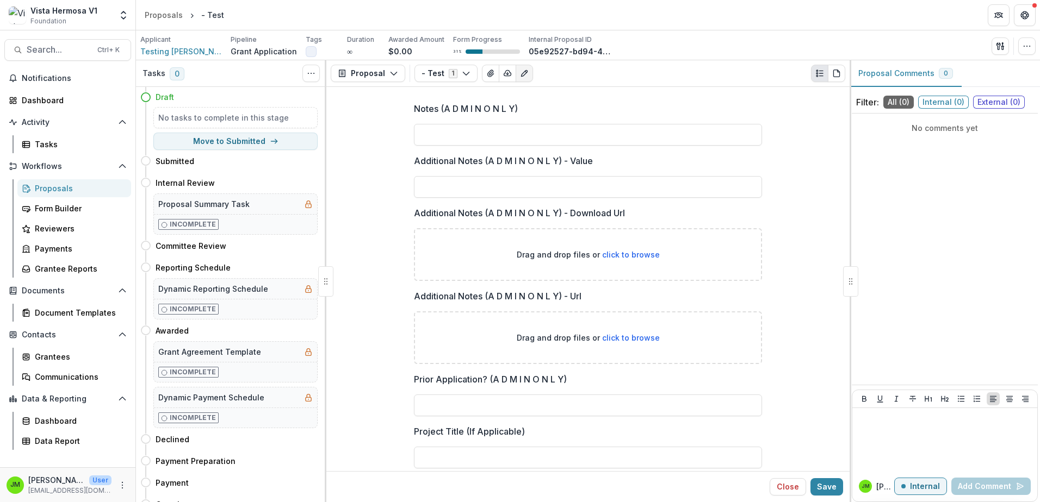
drag, startPoint x: 784, startPoint y: 316, endPoint x: 771, endPoint y: 158, distance: 158.7
click at [126, 13] on icon "Open entity switcher" at bounding box center [123, 15] width 11 height 11
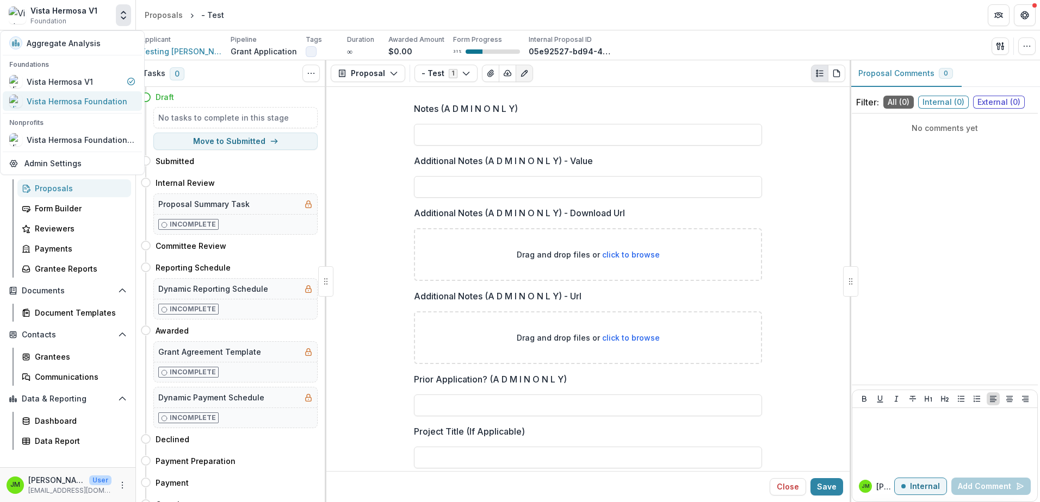
click at [64, 100] on div "Vista Hermosa Foundation" at bounding box center [77, 101] width 101 height 11
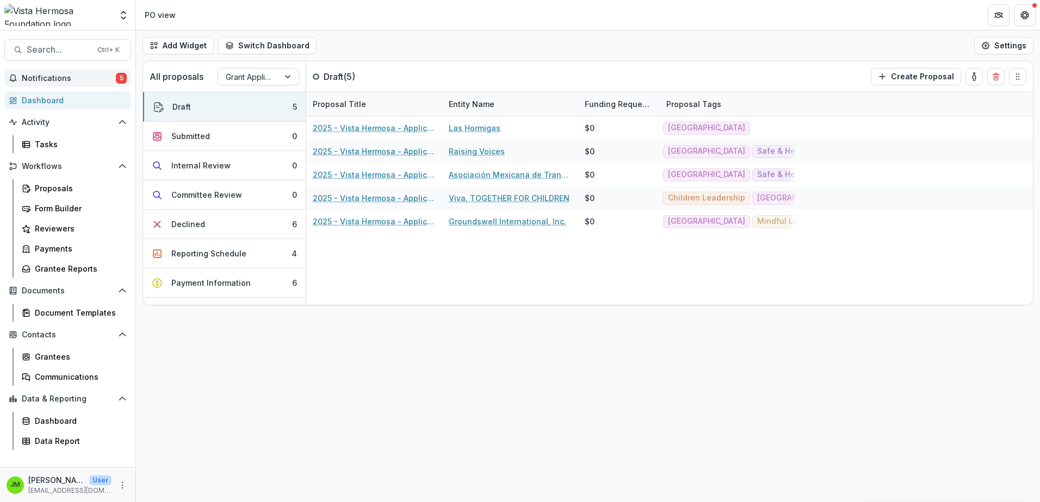
click at [68, 79] on span "Notifications" at bounding box center [69, 78] width 94 height 9
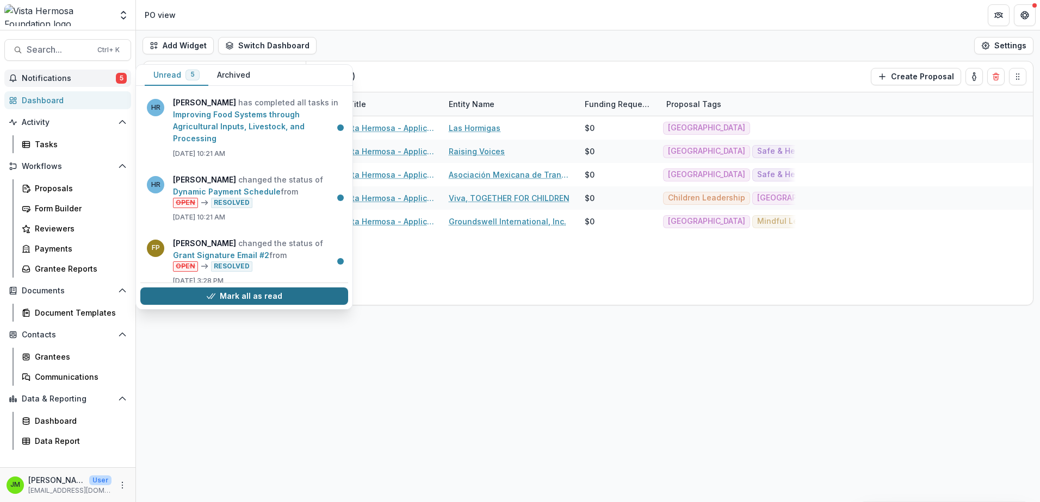
click at [201, 303] on button "Mark all as read" at bounding box center [244, 296] width 208 height 17
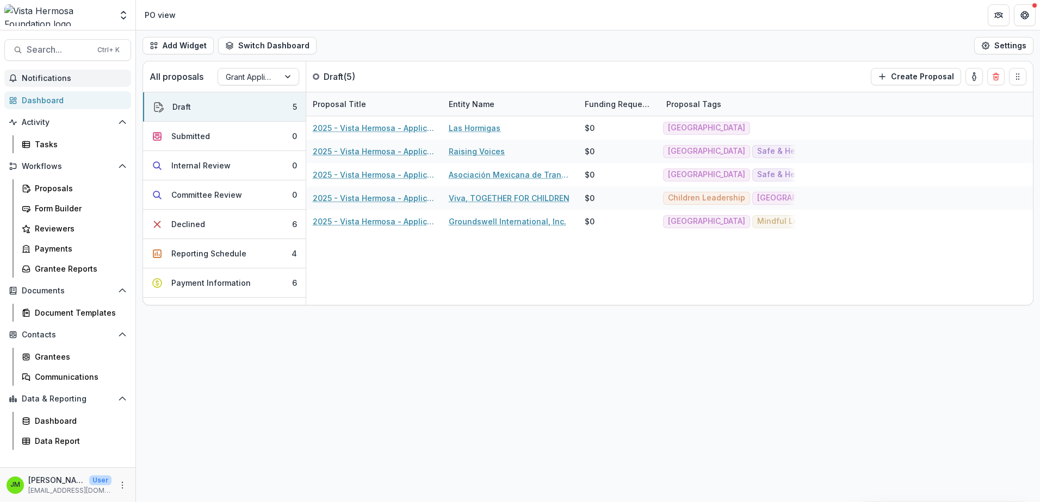
click at [195, 340] on div "Add Widget Switch Dashboard PO view Payments Default New Dashboard Settings All…" at bounding box center [588, 266] width 904 height 472
